Goal: Find specific page/section: Find specific page/section

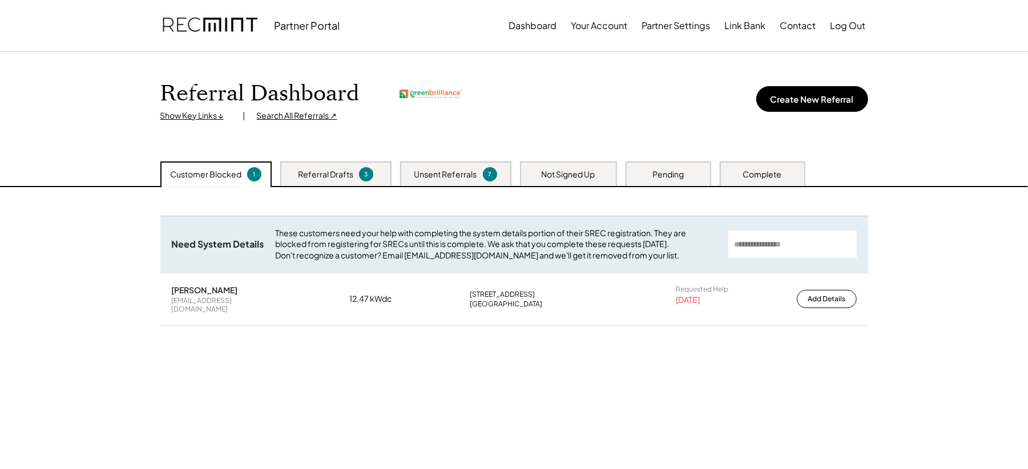
click at [292, 112] on div "Search All Referrals ↗" at bounding box center [297, 115] width 80 height 11
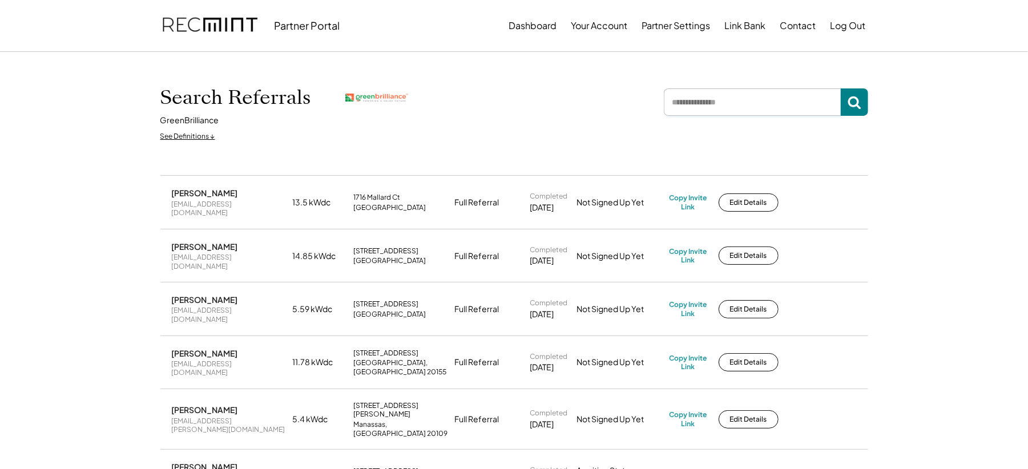
click at [741, 112] on input "input" at bounding box center [752, 101] width 177 height 27
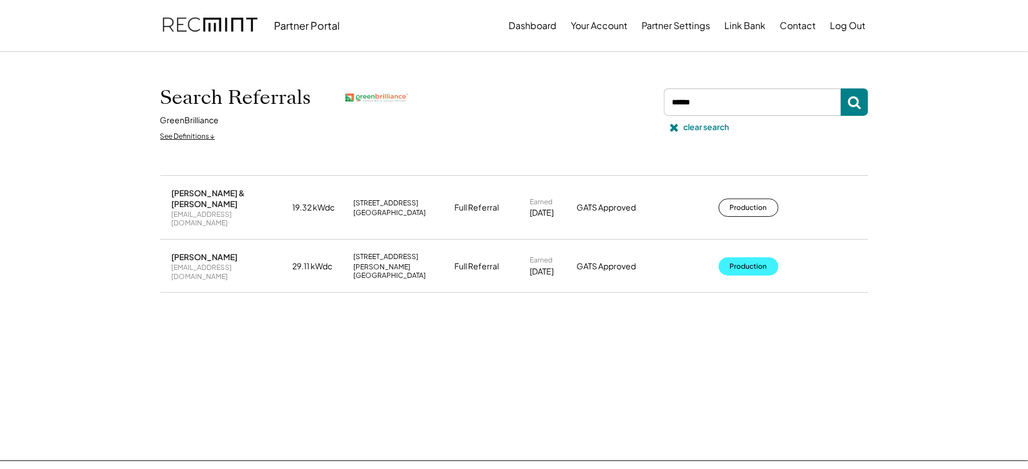
click at [733, 257] on button "Production" at bounding box center [749, 266] width 60 height 18
click at [716, 105] on input "input" at bounding box center [752, 101] width 177 height 27
type input "****"
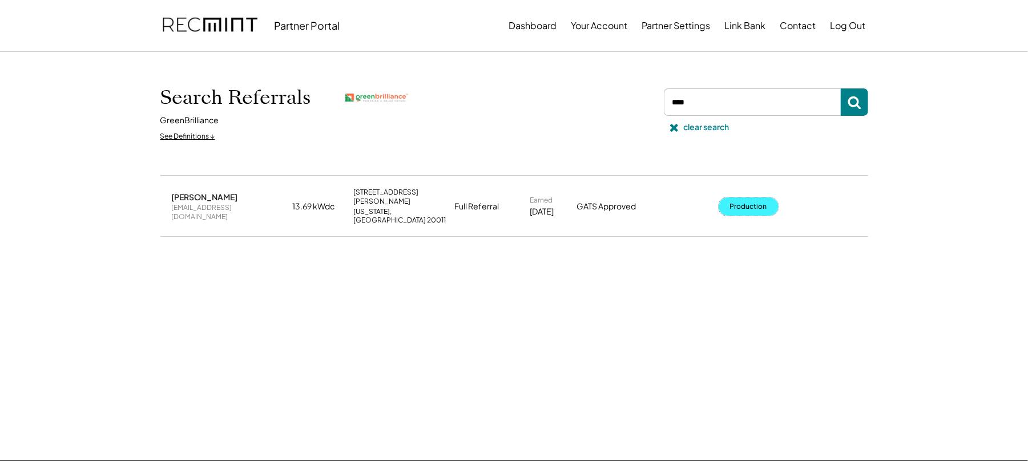
click at [750, 198] on button "Production" at bounding box center [749, 207] width 60 height 18
click at [701, 124] on div "clear search" at bounding box center [707, 127] width 46 height 11
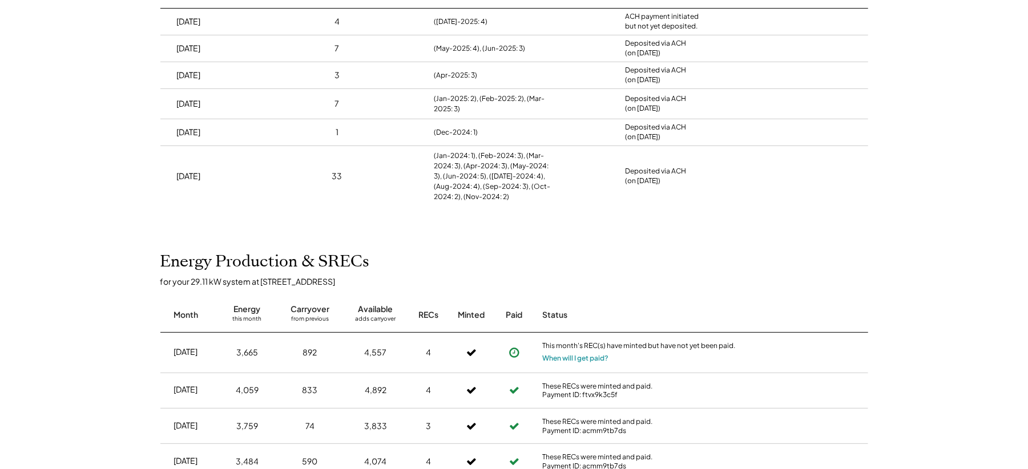
scroll to position [355, 0]
